Goal: Obtain resource: Obtain resource

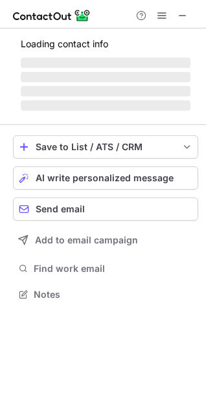
scroll to position [6, 6]
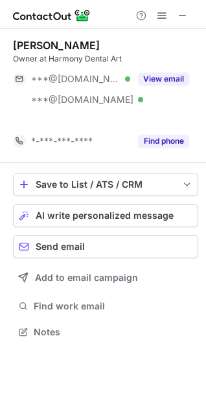
scroll to position [302, 206]
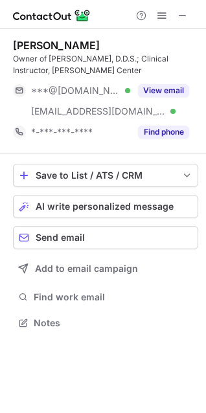
scroll to position [313, 206]
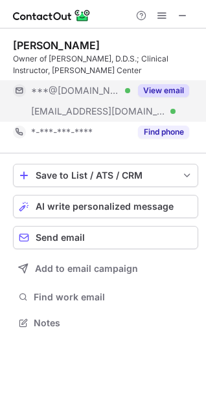
click at [146, 90] on button "View email" at bounding box center [163, 90] width 51 height 13
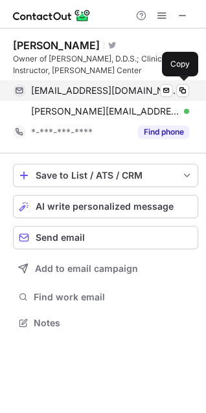
click at [87, 90] on span "ricedds@gmail.com" at bounding box center [105, 91] width 148 height 12
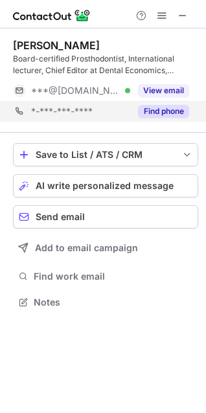
scroll to position [293, 206]
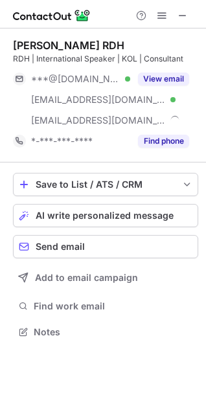
scroll to position [323, 206]
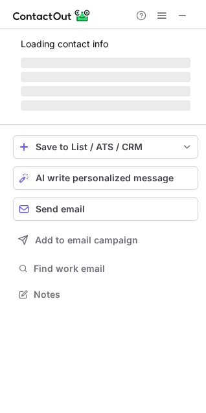
scroll to position [293, 206]
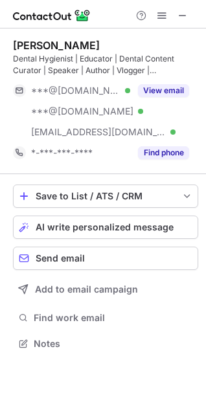
scroll to position [334, 206]
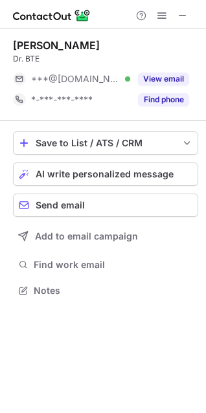
scroll to position [6, 6]
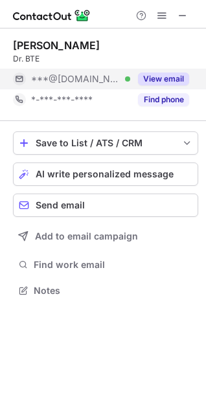
click at [156, 74] on button "View email" at bounding box center [163, 79] width 51 height 13
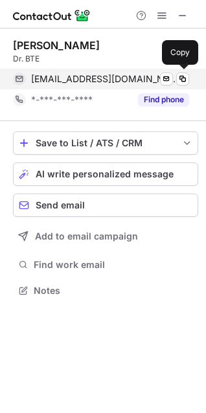
click at [82, 82] on span "[EMAIL_ADDRESS][DOMAIN_NAME]" at bounding box center [105, 79] width 148 height 12
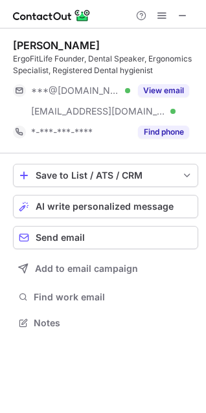
scroll to position [313, 206]
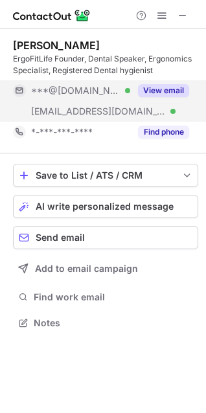
click at [154, 91] on button "View email" at bounding box center [163, 90] width 51 height 13
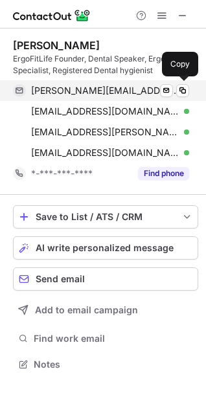
scroll to position [355, 206]
click at [98, 92] on span "katrina.klein@hotmail.com" at bounding box center [105, 91] width 148 height 12
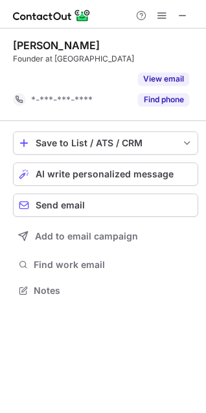
scroll to position [260, 206]
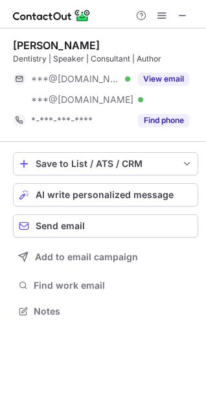
scroll to position [302, 206]
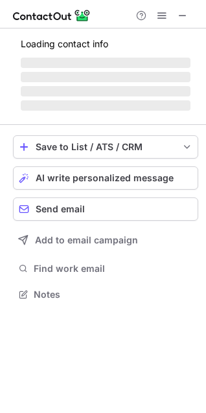
scroll to position [302, 206]
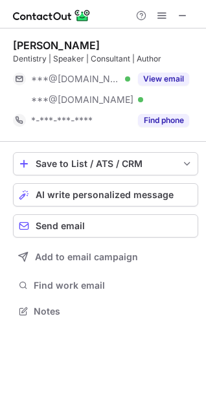
scroll to position [302, 206]
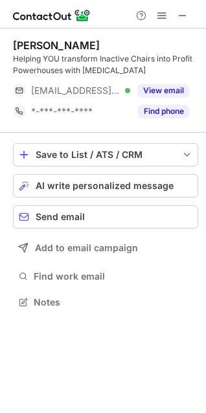
scroll to position [293, 206]
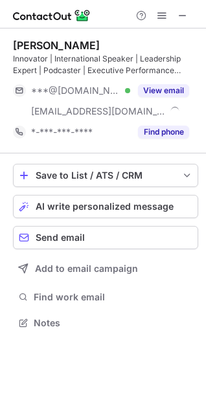
scroll to position [313, 206]
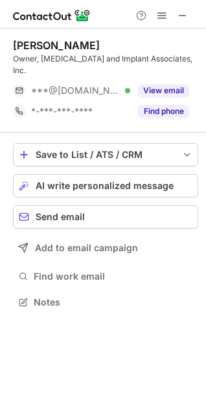
scroll to position [6, 6]
